Goal: Task Accomplishment & Management: Manage account settings

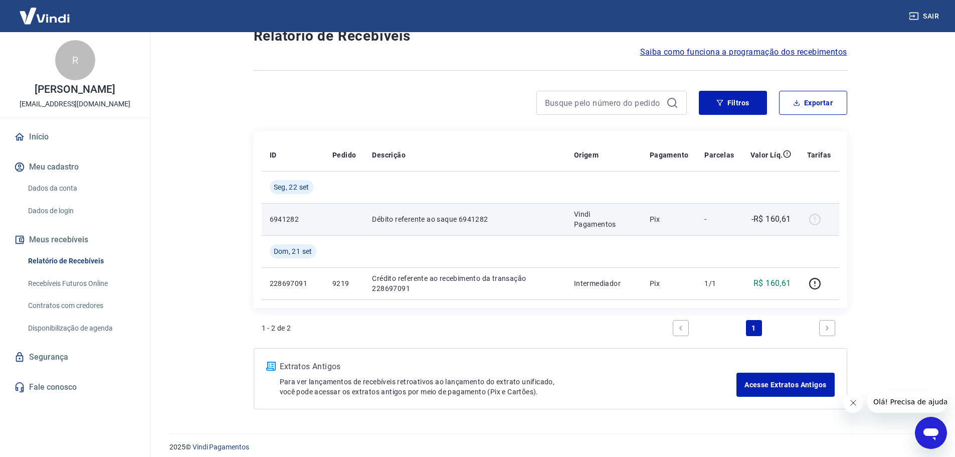
scroll to position [42, 0]
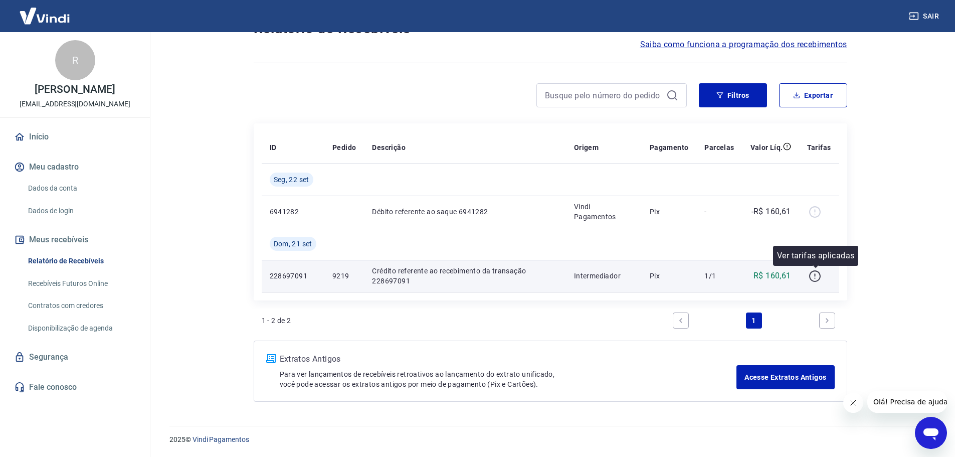
click at [813, 273] on icon "button" at bounding box center [815, 276] width 13 height 13
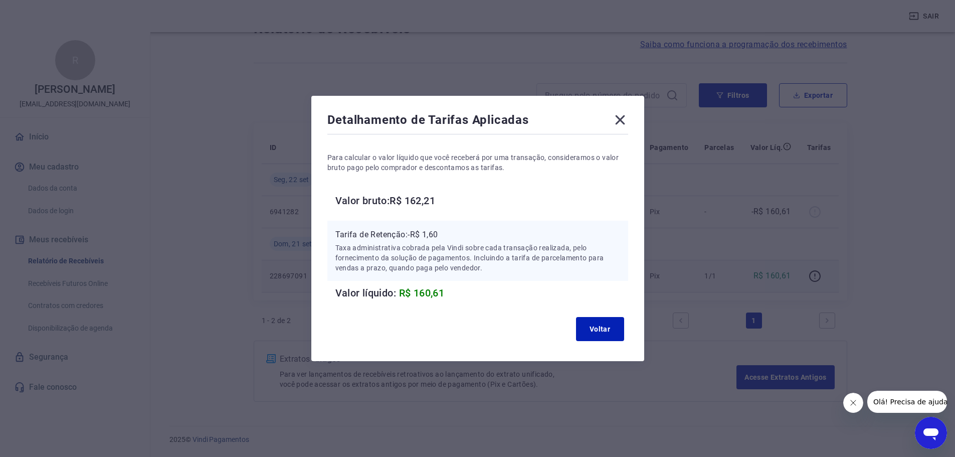
click at [592, 316] on div "Voltar" at bounding box center [477, 329] width 301 height 32
click at [593, 320] on button "Voltar" at bounding box center [600, 329] width 48 height 24
